Goal: Transaction & Acquisition: Register for event/course

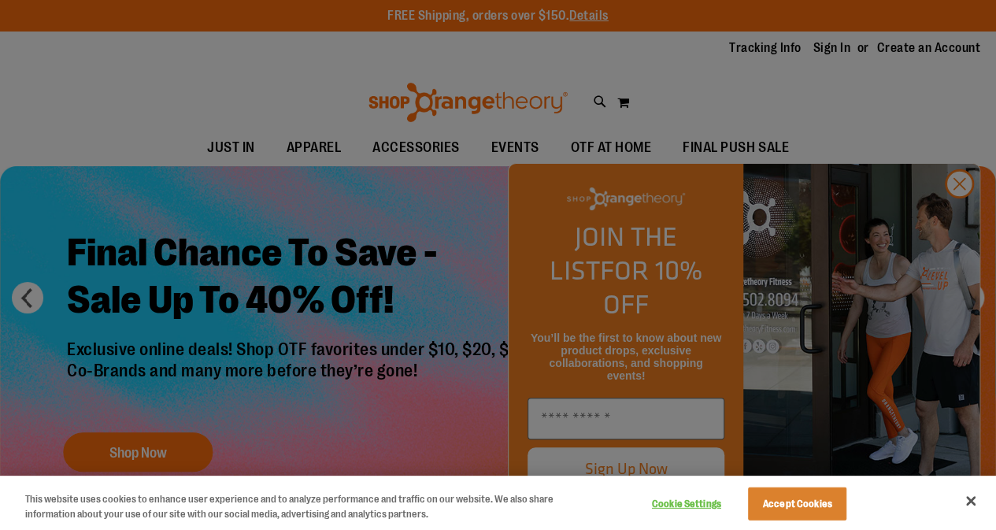
click at [525, 431] on div at bounding box center [498, 265] width 996 height 530
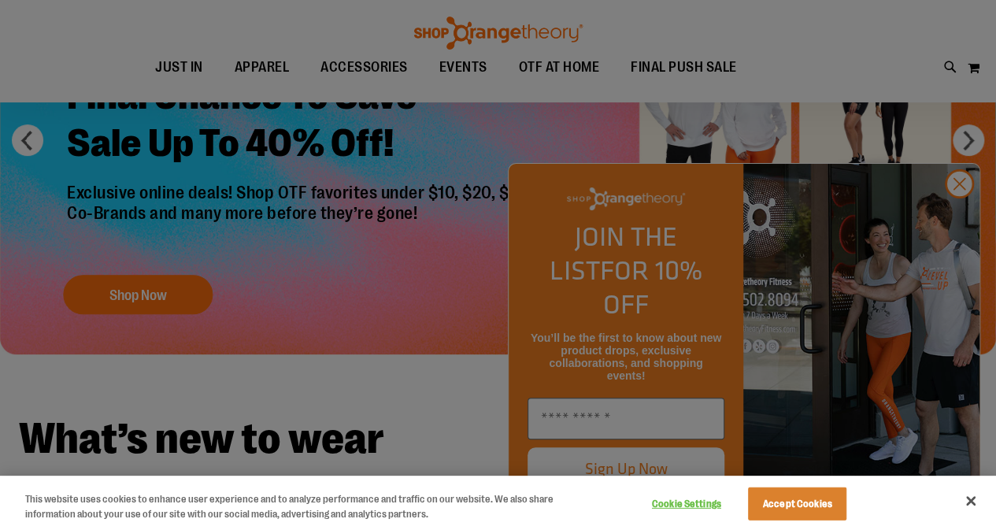
scroll to position [159, 0]
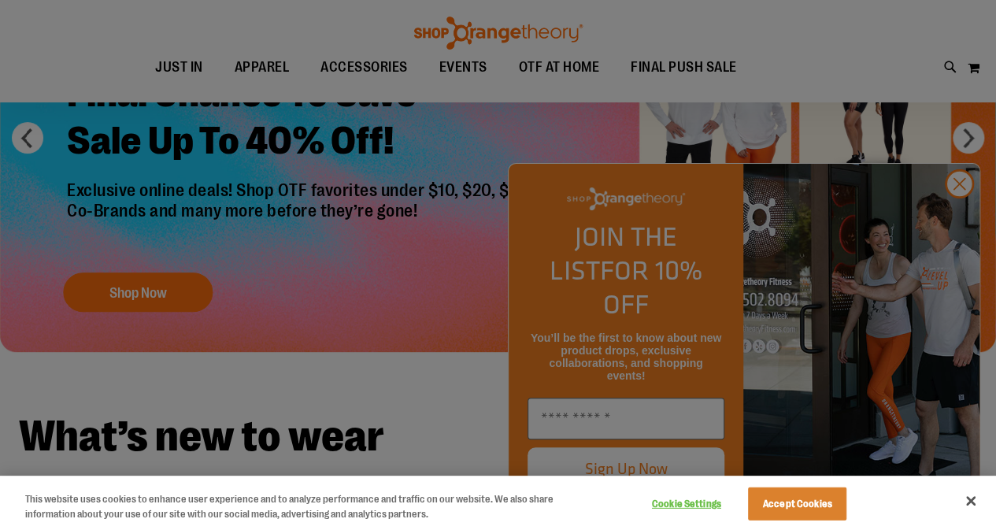
click at [369, 333] on div at bounding box center [498, 265] width 996 height 530
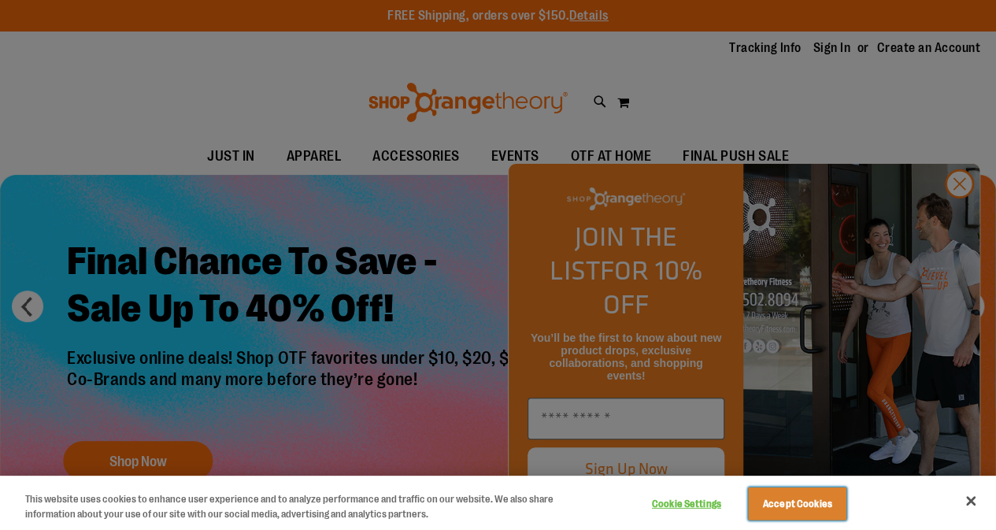
click at [811, 501] on button "Accept Cookies" at bounding box center [797, 504] width 98 height 33
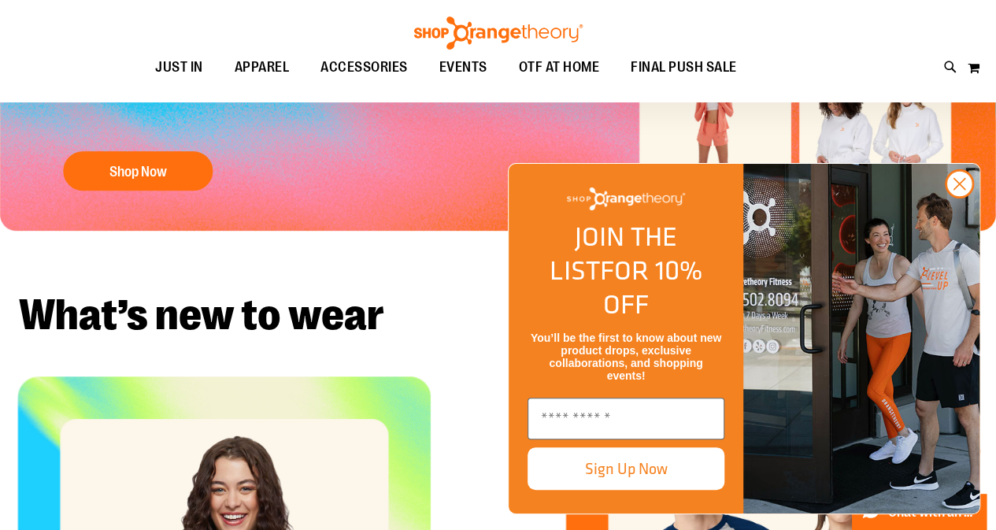
scroll to position [282, 0]
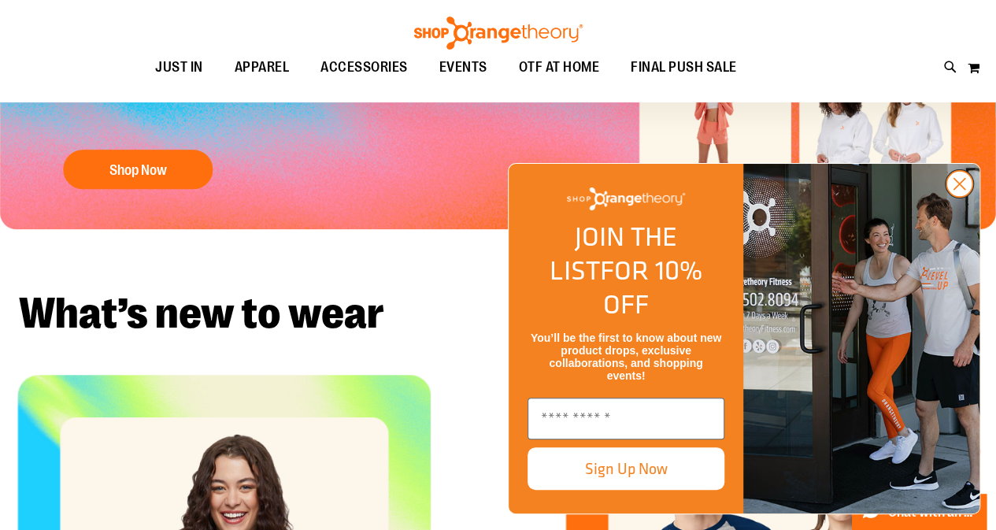
click at [966, 197] on circle "Close dialog" at bounding box center [960, 184] width 26 height 26
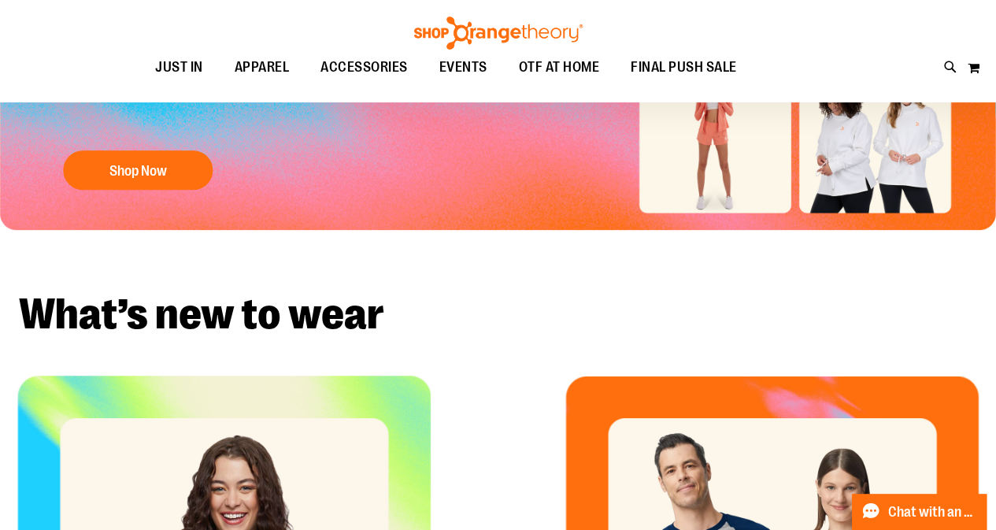
scroll to position [0, 0]
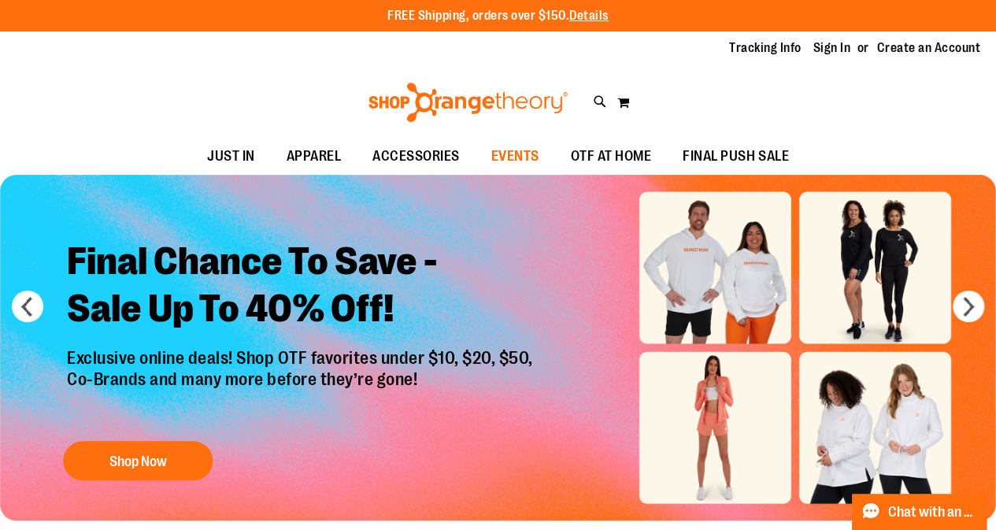
click at [496, 160] on span "EVENTS" at bounding box center [516, 156] width 48 height 35
